Goal: Check status

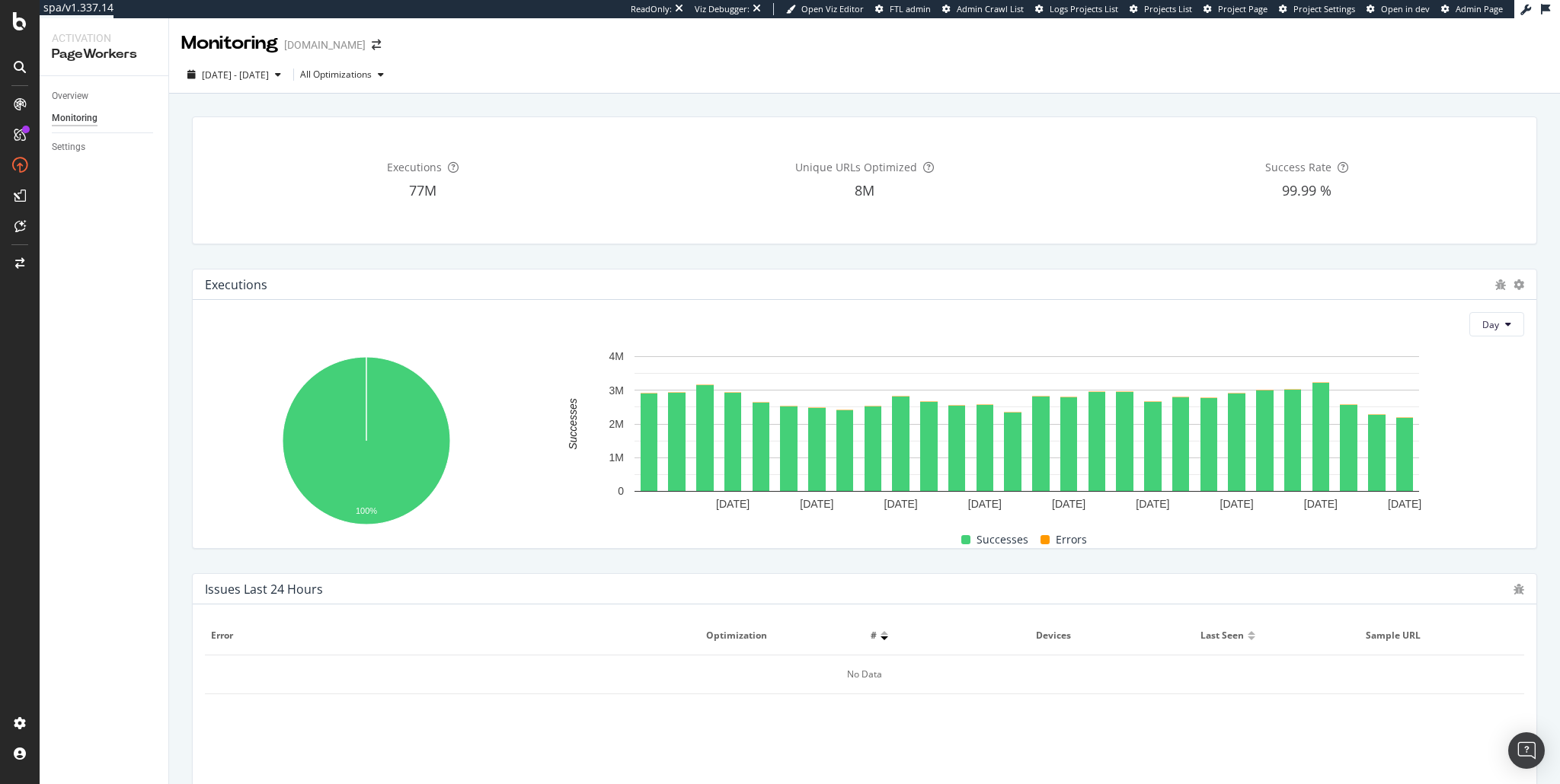
scroll to position [439, 0]
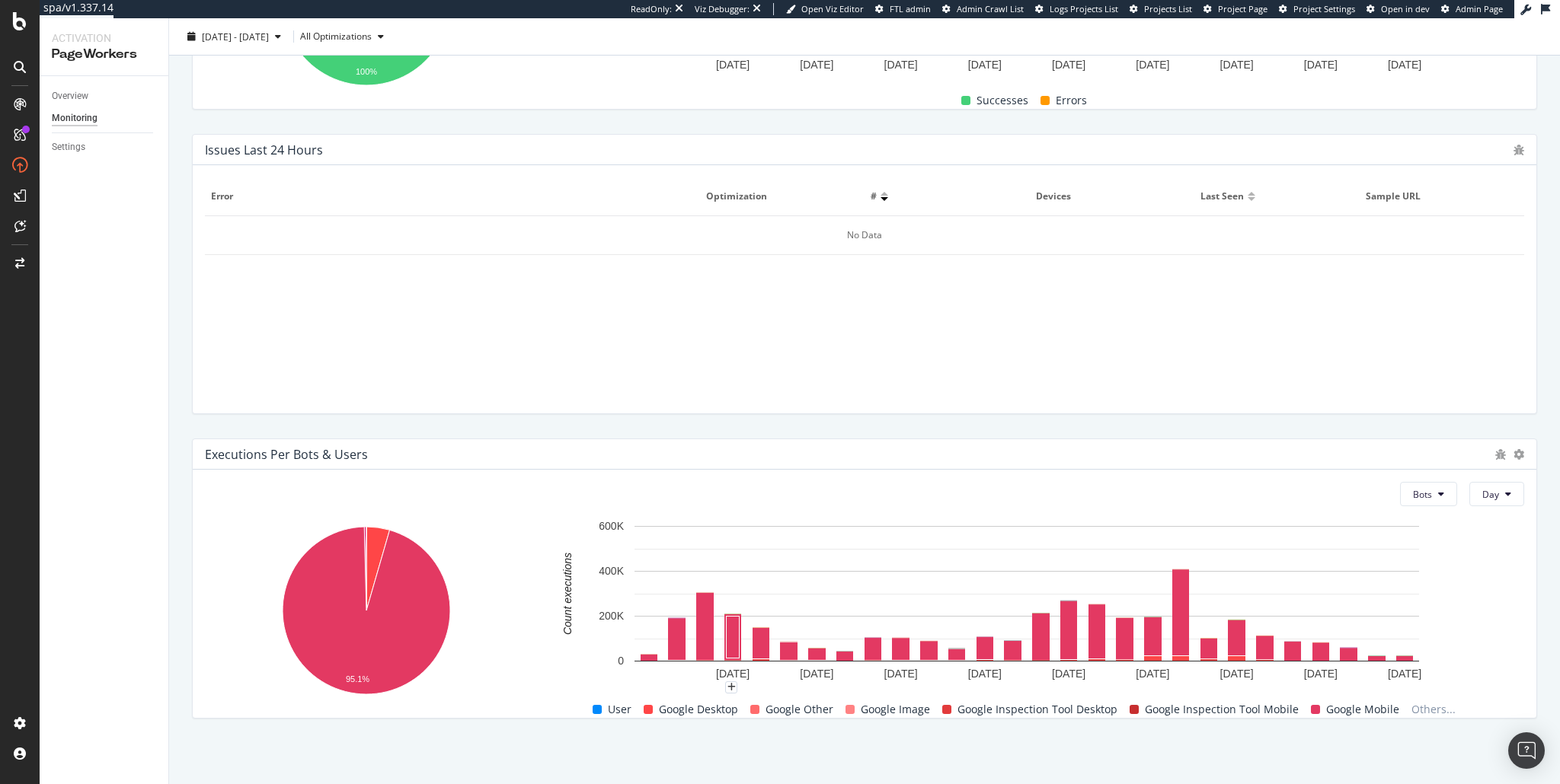
click at [897, 300] on div "Error Optimization # Devices Last seen Sample URL No Data" at bounding box center [864, 290] width 1319 height 224
